Goal: Check status: Check status

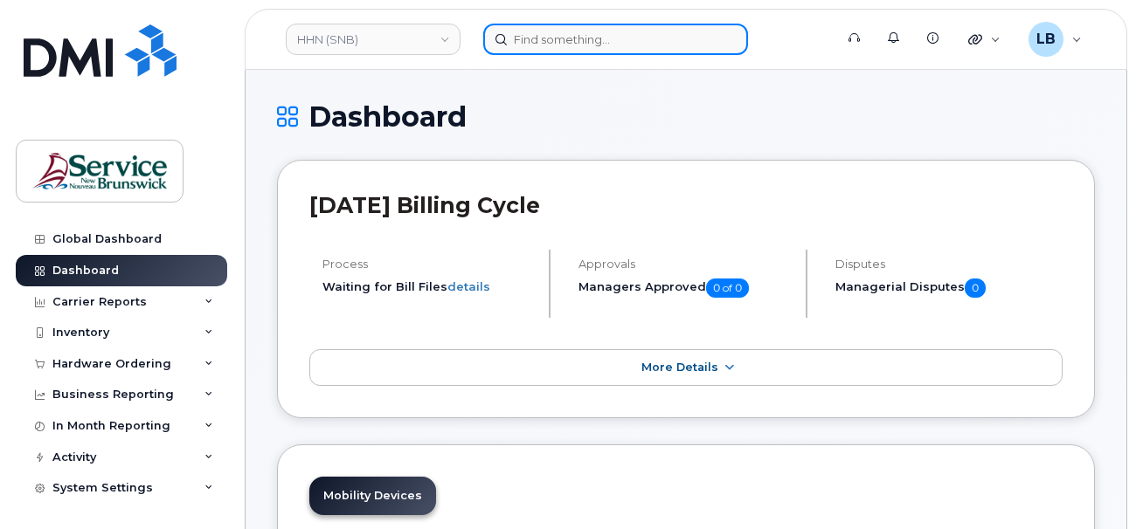
click at [621, 31] on input at bounding box center [615, 39] width 265 height 31
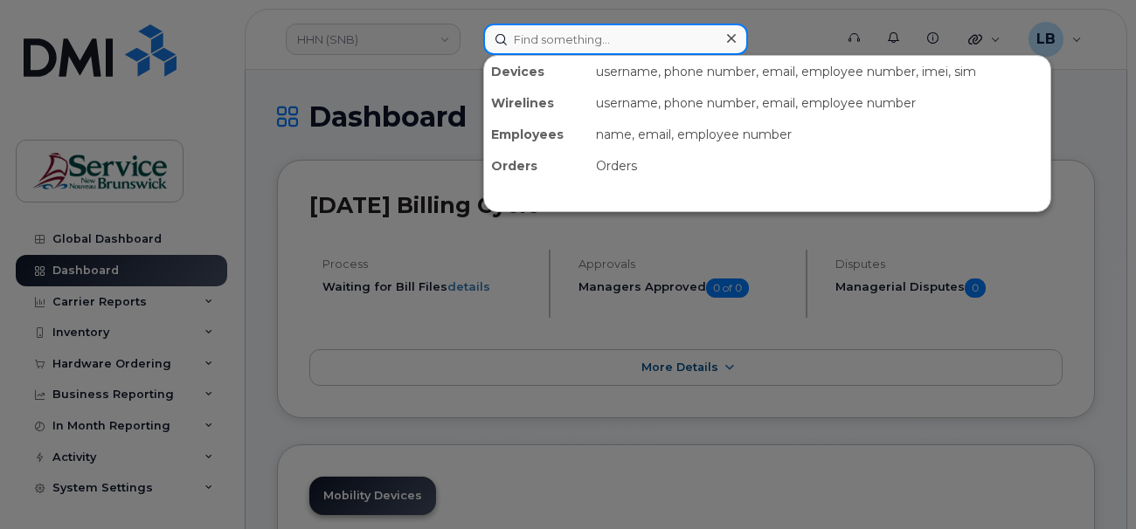
click at [632, 40] on input at bounding box center [615, 39] width 265 height 31
paste input "294980"
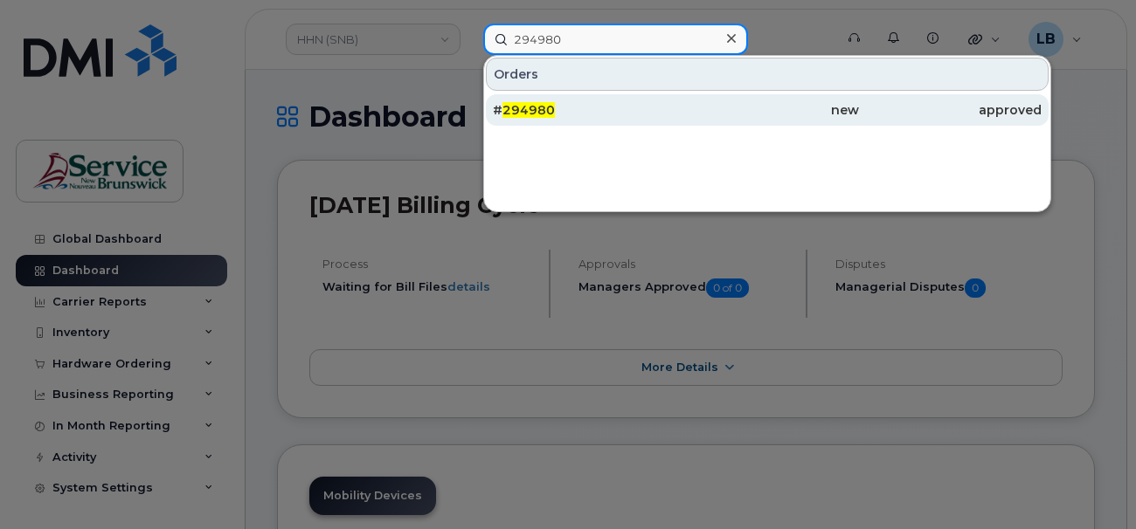
type input "294980"
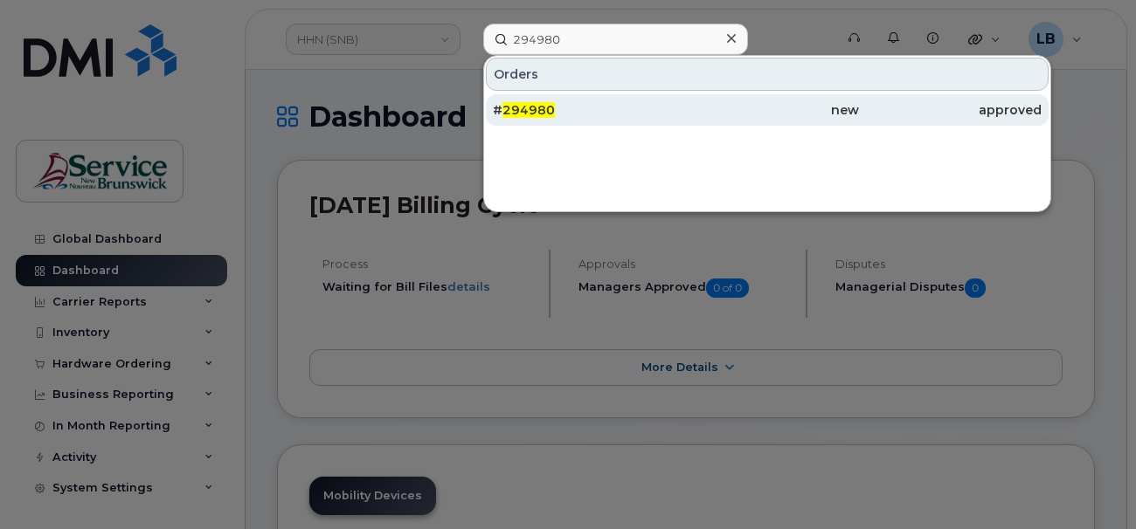
click at [521, 105] on span "294980" at bounding box center [528, 110] width 52 height 16
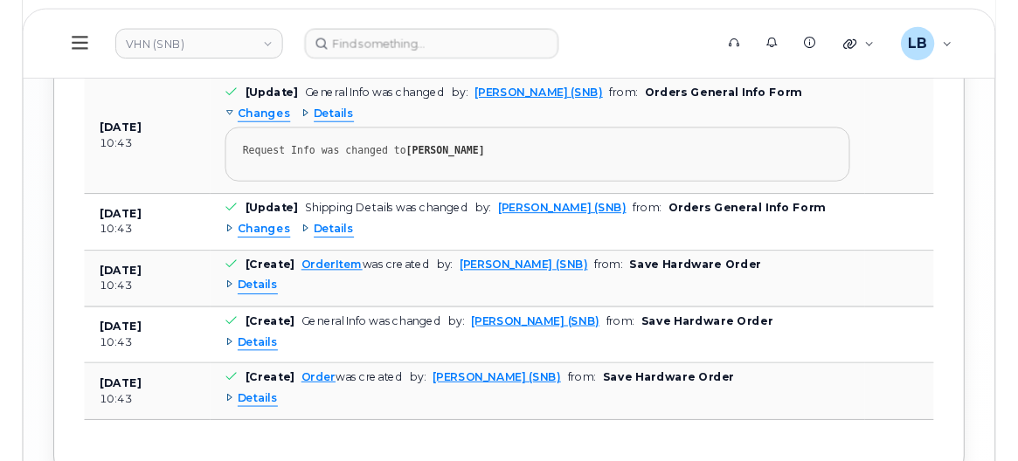
scroll to position [2688, 0]
